Goal: Find specific page/section: Find specific page/section

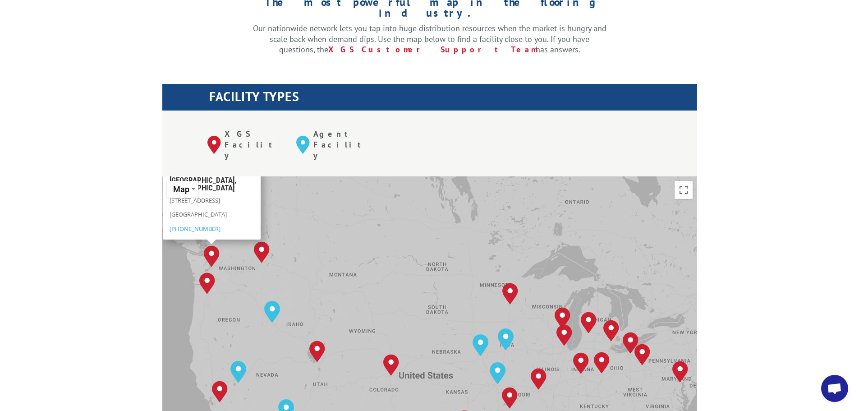
scroll to position [604, 0]
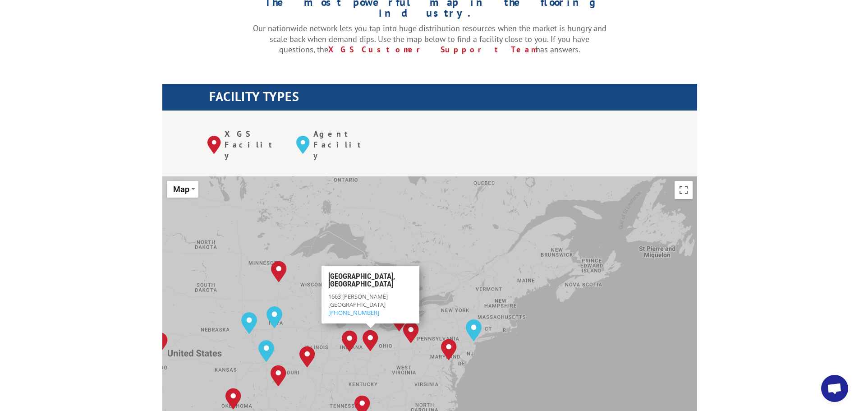
drag, startPoint x: 621, startPoint y: 337, endPoint x: 389, endPoint y: 314, distance: 233.3
click at [389, 314] on div "[GEOGRAPHIC_DATA], [GEOGRAPHIC_DATA] [GEOGRAPHIC_DATA], [GEOGRAPHIC_DATA] [GEOG…" at bounding box center [429, 324] width 535 height 297
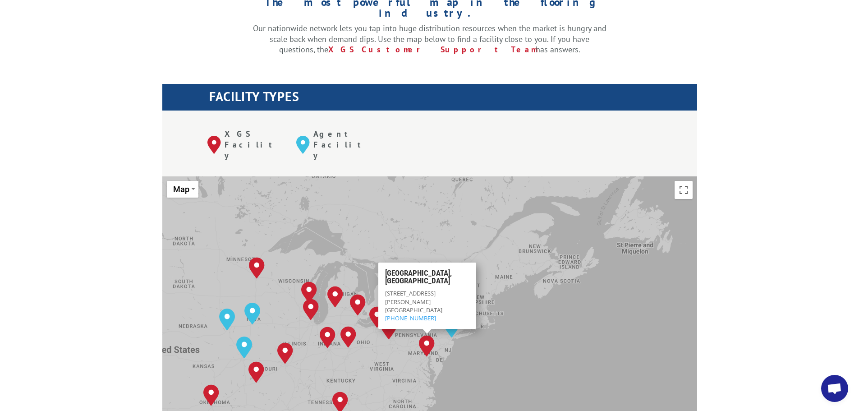
click at [409, 194] on div "[GEOGRAPHIC_DATA], [GEOGRAPHIC_DATA] [GEOGRAPHIC_DATA], [GEOGRAPHIC_DATA] [GEOG…" at bounding box center [429, 324] width 535 height 297
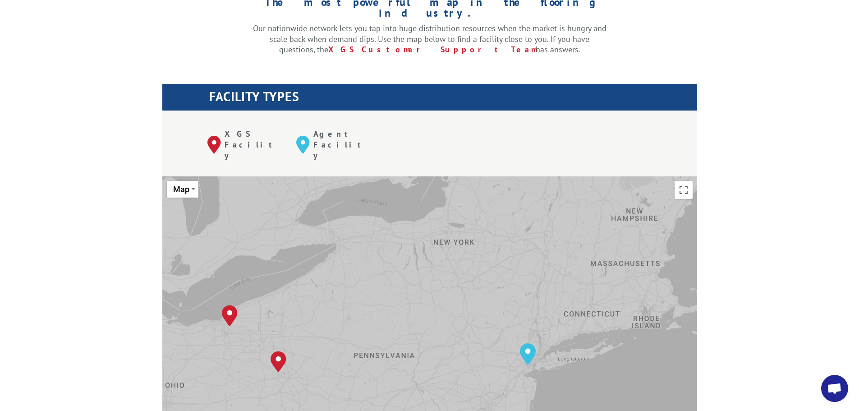
drag, startPoint x: 426, startPoint y: 268, endPoint x: 418, endPoint y: 230, distance: 38.6
click at [418, 230] on div "[GEOGRAPHIC_DATA], [GEOGRAPHIC_DATA] [GEOGRAPHIC_DATA], [GEOGRAPHIC_DATA] [GEOG…" at bounding box center [429, 324] width 535 height 297
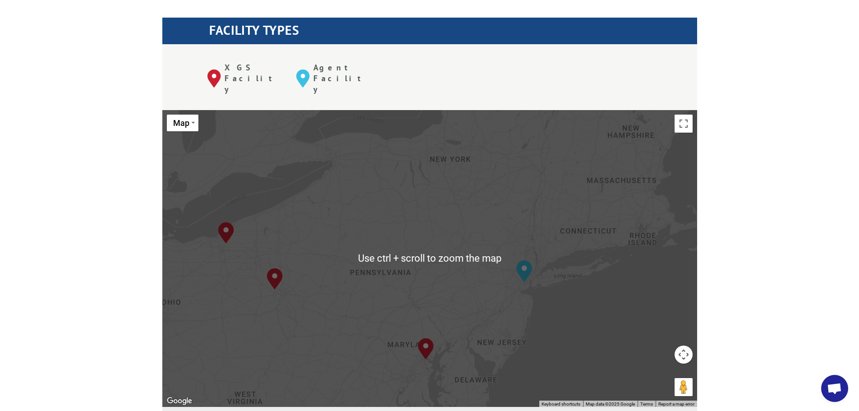
scroll to position [361, 0]
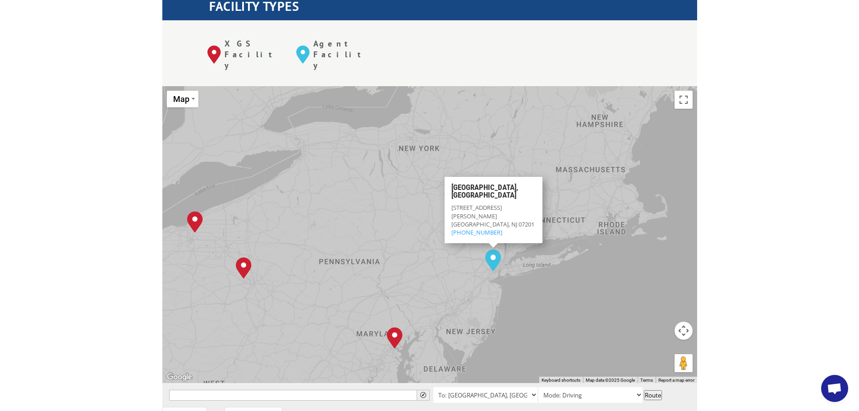
drag, startPoint x: 351, startPoint y: 206, endPoint x: 317, endPoint y: 219, distance: 36.3
click at [317, 219] on div "[GEOGRAPHIC_DATA], [GEOGRAPHIC_DATA] [GEOGRAPHIC_DATA], [GEOGRAPHIC_DATA] [GEOG…" at bounding box center [429, 234] width 535 height 297
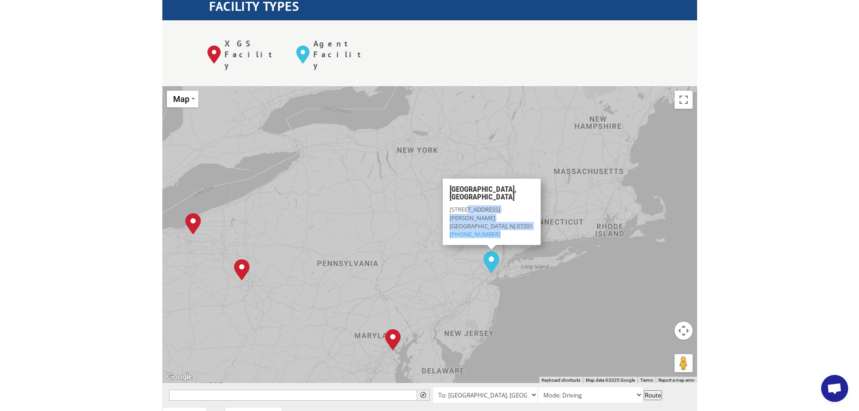
drag, startPoint x: 505, startPoint y: 186, endPoint x: 473, endPoint y: 176, distance: 33.9
click at [469, 205] on div "[STREET_ADDRESS][PERSON_NAME] (844) 947-7447" at bounding box center [491, 221] width 84 height 33
click at [516, 205] on div "[STREET_ADDRESS][PERSON_NAME] (844) 947-7447" at bounding box center [491, 221] width 84 height 33
drag, startPoint x: 500, startPoint y: 179, endPoint x: 447, endPoint y: 172, distance: 53.6
click at [447, 179] on div "[GEOGRAPHIC_DATA], [GEOGRAPHIC_DATA] [STREET_ADDRESS][PERSON_NAME] (844) 947-74…" at bounding box center [491, 212] width 98 height 66
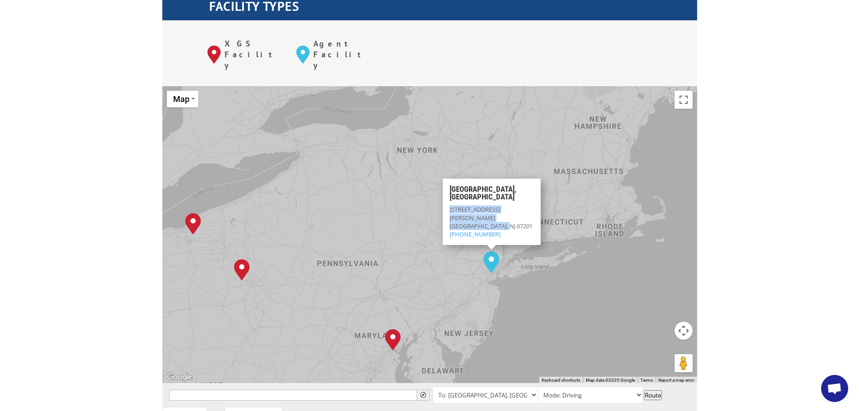
copy div "[STREET_ADDRESS][PERSON_NAME]"
